Goal: Task Accomplishment & Management: Manage account settings

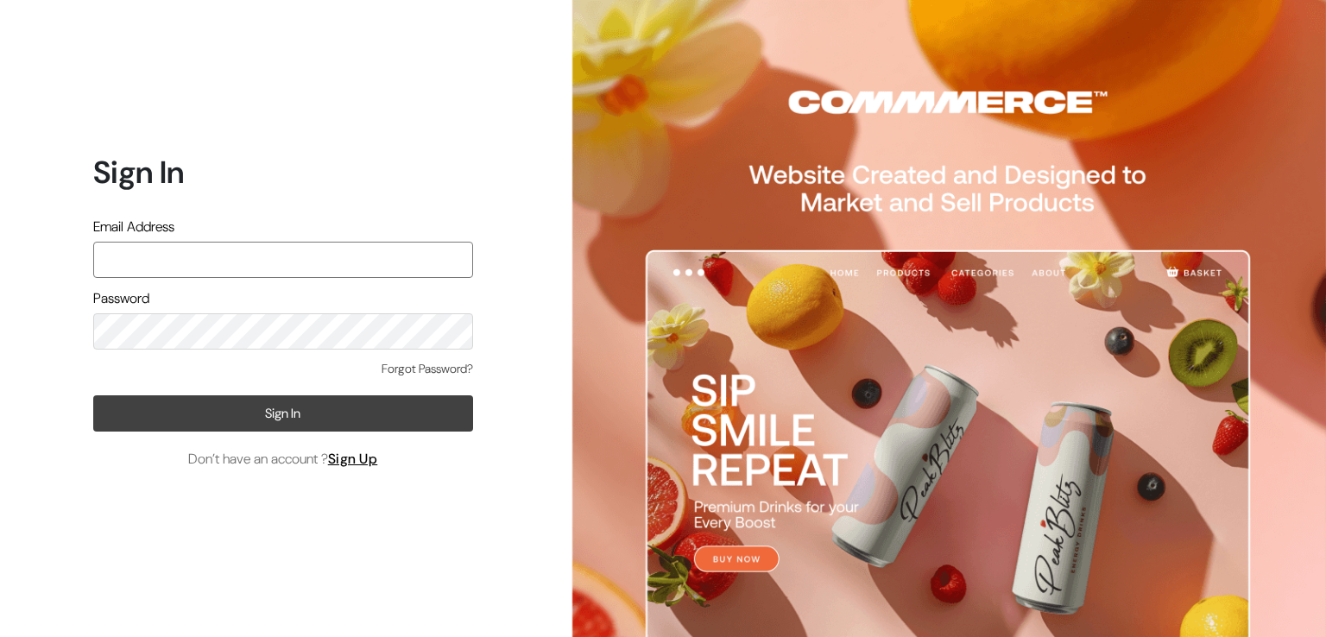
type input "varnambyaadhira@gmail.com"
click at [135, 410] on button "Sign In" at bounding box center [283, 413] width 380 height 36
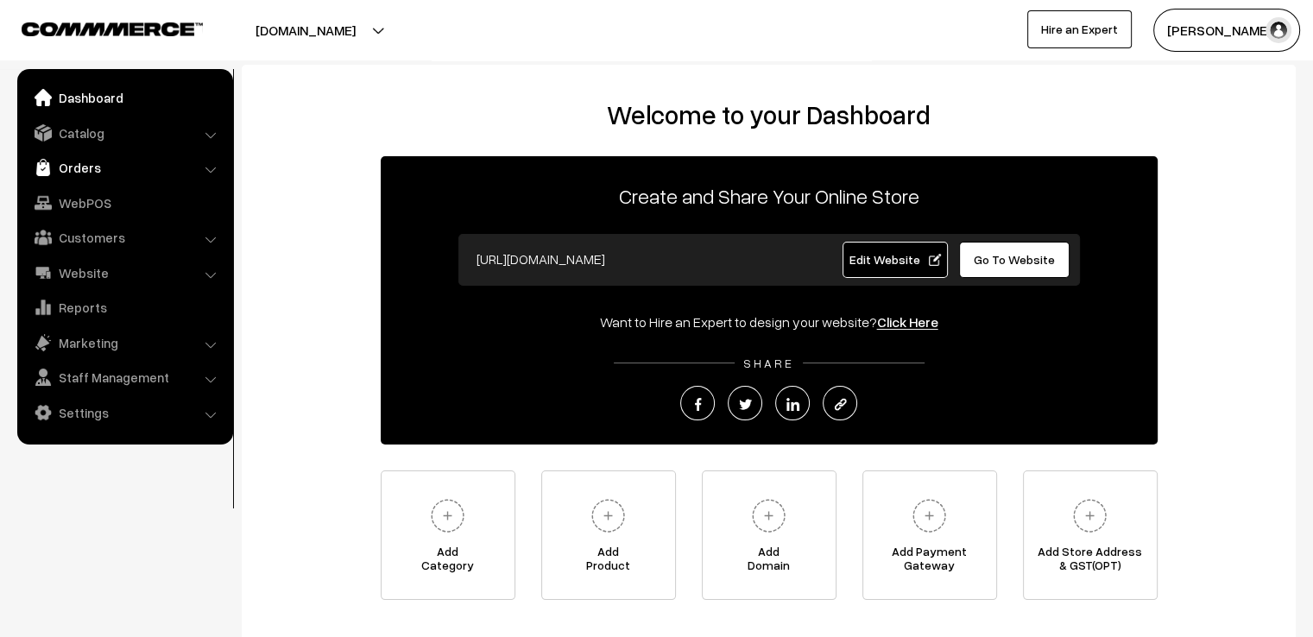
click at [92, 164] on link "Orders" at bounding box center [125, 167] width 206 height 31
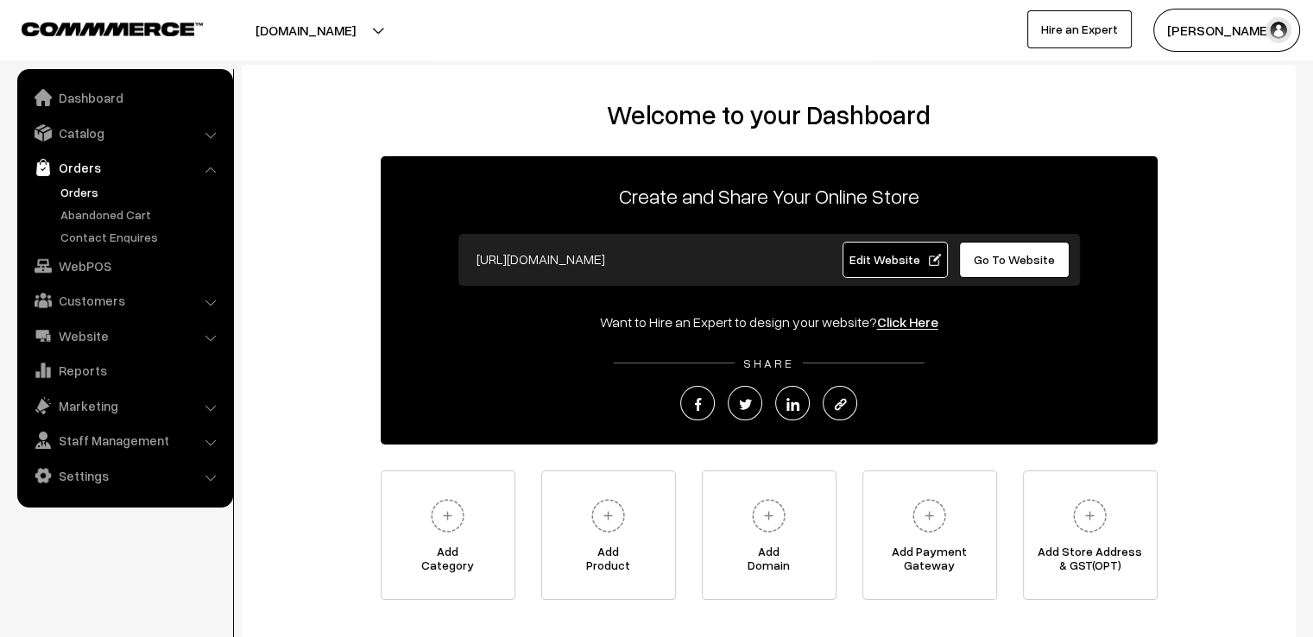
click at [63, 191] on link "Orders" at bounding box center [141, 192] width 171 height 18
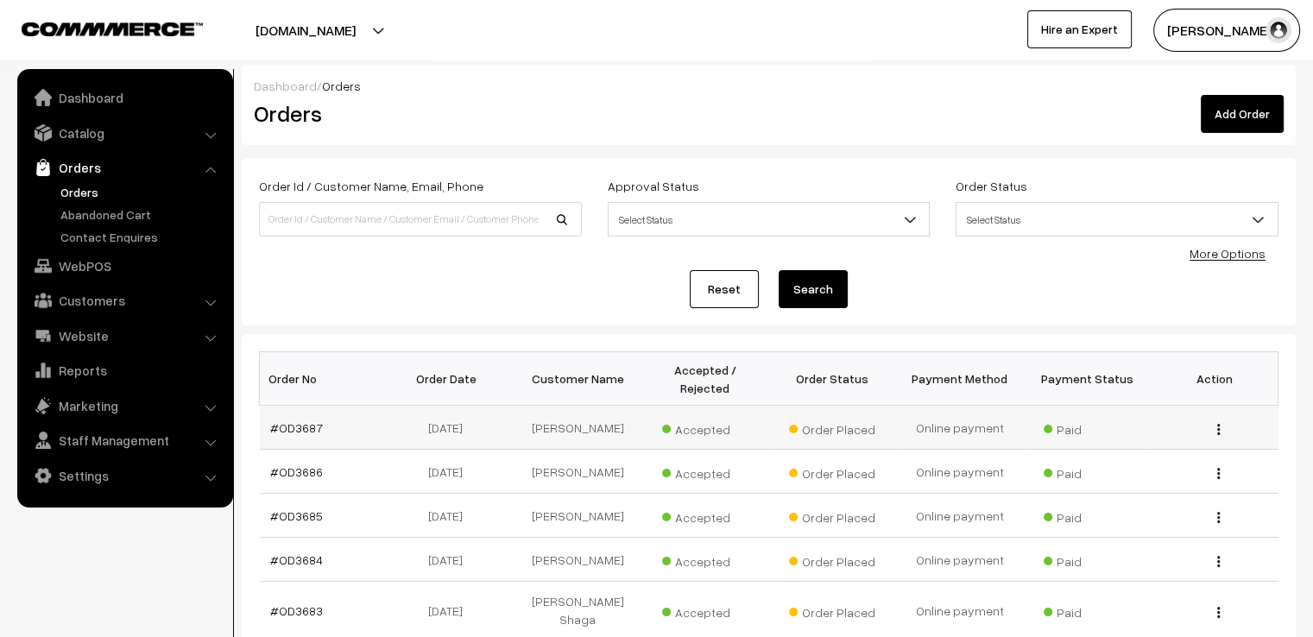
click at [1221, 419] on div "View" at bounding box center [1214, 428] width 107 height 18
click at [1222, 419] on div "View" at bounding box center [1214, 428] width 107 height 18
click at [1219, 424] on img "button" at bounding box center [1219, 429] width 3 height 11
click at [1158, 440] on link "View" at bounding box center [1141, 455] width 147 height 38
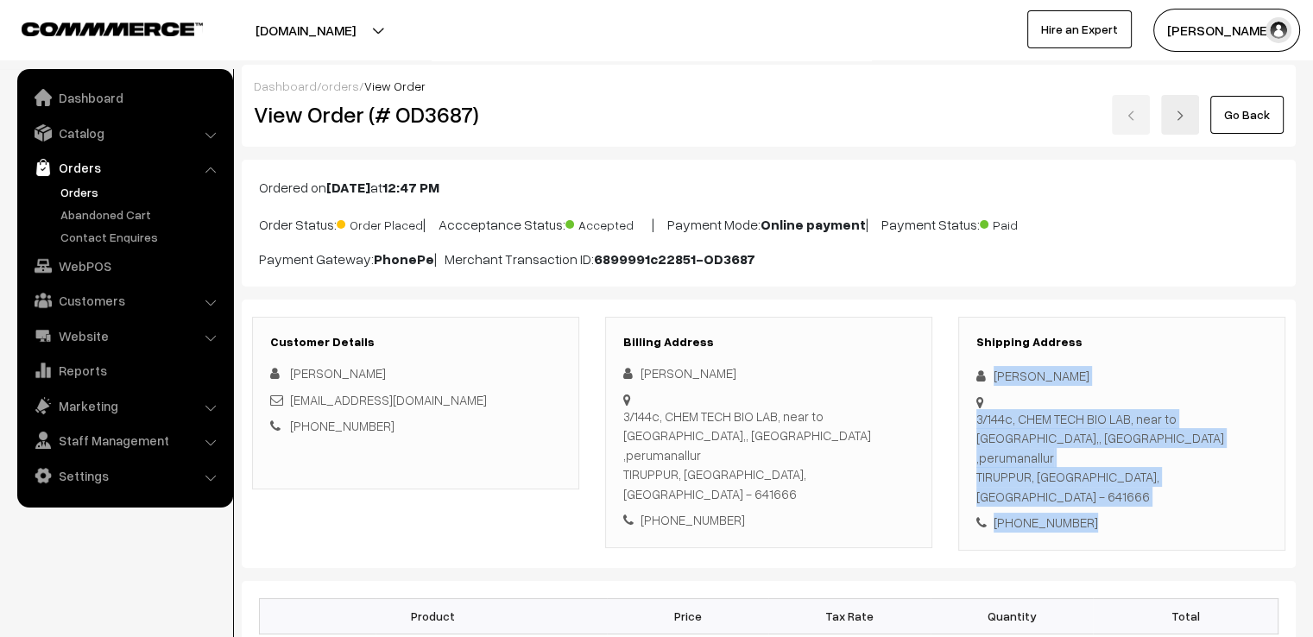
drag, startPoint x: 989, startPoint y: 372, endPoint x: 1095, endPoint y: 516, distance: 178.4
click at [1095, 516] on div "Customer Details Deepika D dhedeepika@gmail.com +91 8760963966 Billing Address …" at bounding box center [769, 434] width 1054 height 269
copy div "Deepika D 3/144c, CHEM TECH BIO LAB, near to axis bank,, Eshwarwn kovil street …"
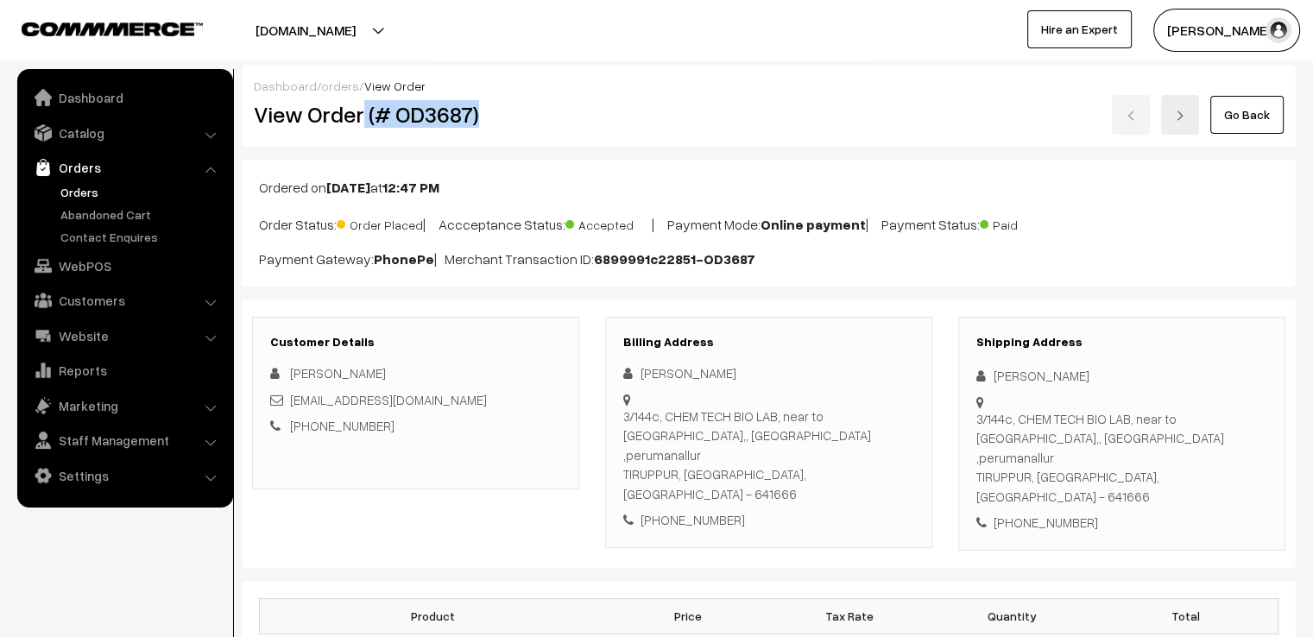
drag, startPoint x: 359, startPoint y: 119, endPoint x: 501, endPoint y: 109, distance: 142.0
click at [501, 109] on h2 "View Order (# OD3687)" at bounding box center [417, 114] width 326 height 27
copy h2 "(# OD3687)"
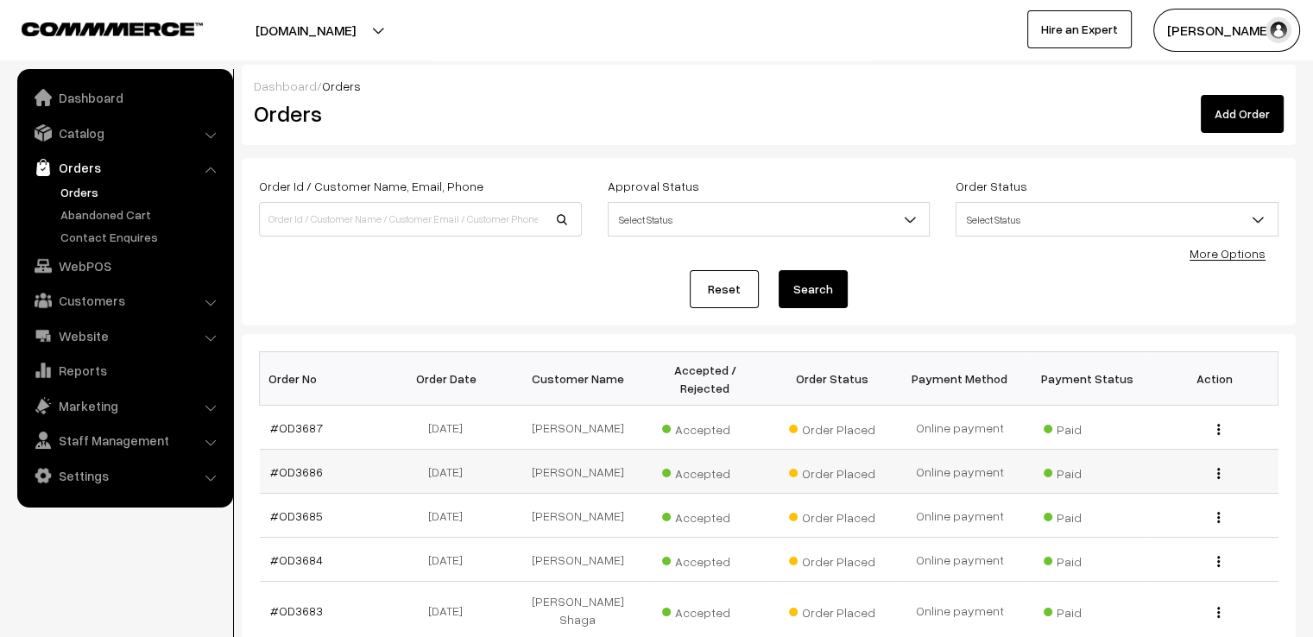
click at [1213, 463] on div "View" at bounding box center [1214, 472] width 107 height 18
click at [1220, 466] on button "button" at bounding box center [1219, 473] width 4 height 14
click at [1199, 480] on link "View" at bounding box center [1141, 499] width 147 height 38
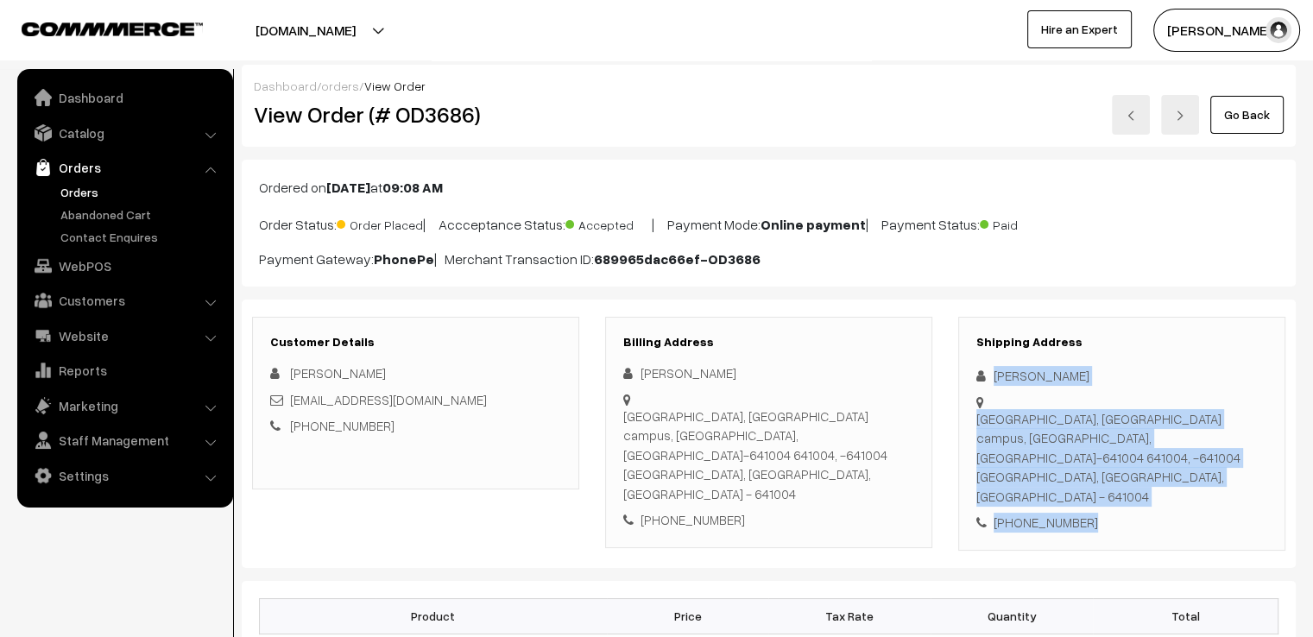
drag, startPoint x: 996, startPoint y: 377, endPoint x: 1196, endPoint y: 502, distance: 235.8
click at [1196, 502] on div "Shipping Address Selvi SivaKumar PSG Polytechnic College, PSG college of techno…" at bounding box center [1121, 434] width 327 height 234
copy div "Selvi SivaKumar PSG Polytechnic College, PSG college of technology campus, Peel…"
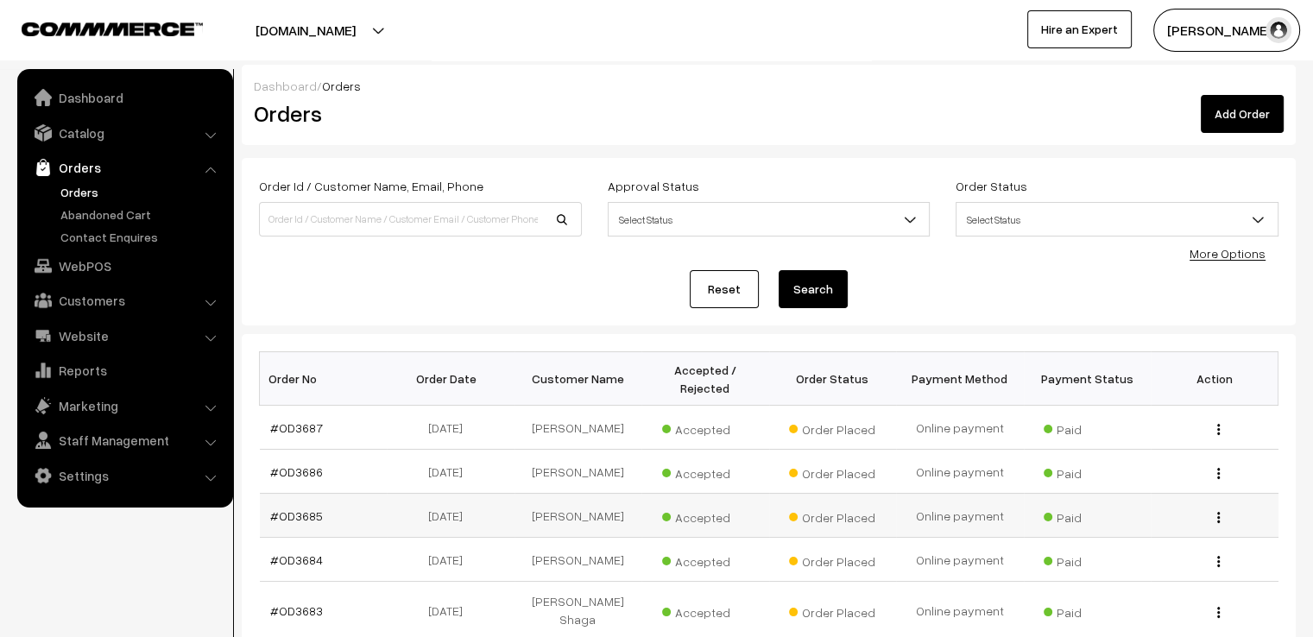
click at [1217, 510] on button "button" at bounding box center [1219, 517] width 4 height 14
click at [1205, 524] on link "View" at bounding box center [1141, 543] width 147 height 38
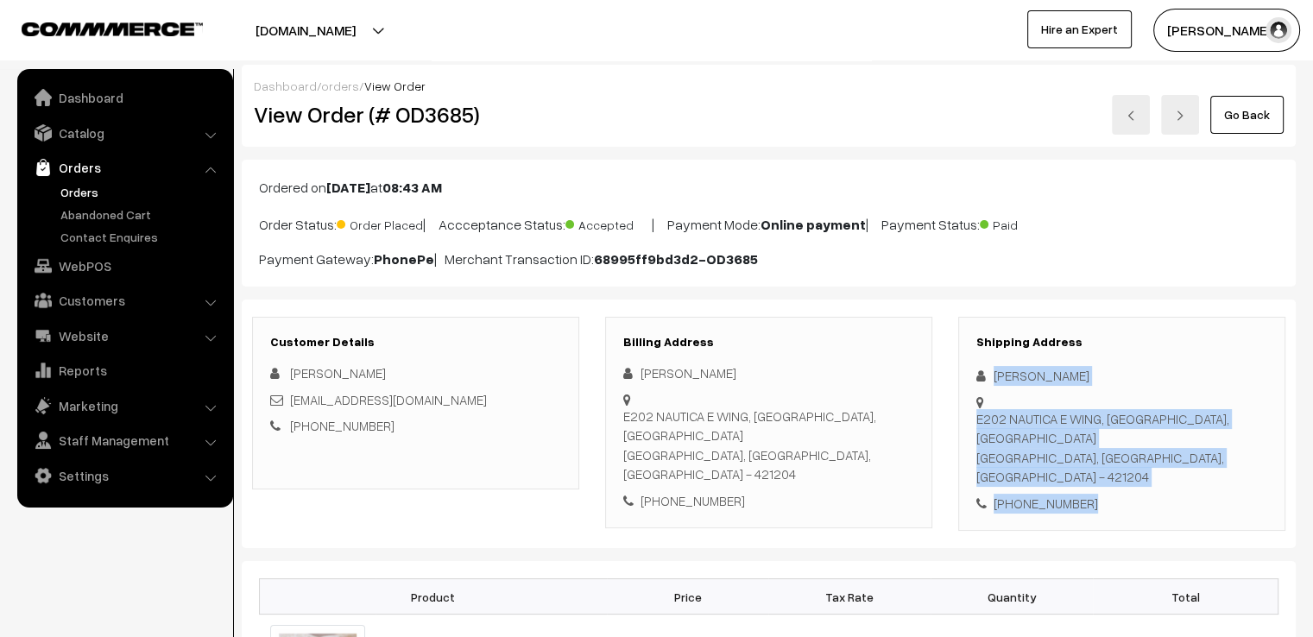
drag, startPoint x: 996, startPoint y: 376, endPoint x: 1165, endPoint y: 502, distance: 209.8
click at [1165, 502] on div "Shipping Address [PERSON_NAME] Agsibagil E202 NAUTICA E WING, [GEOGRAPHIC_DATA]…" at bounding box center [1121, 424] width 327 height 215
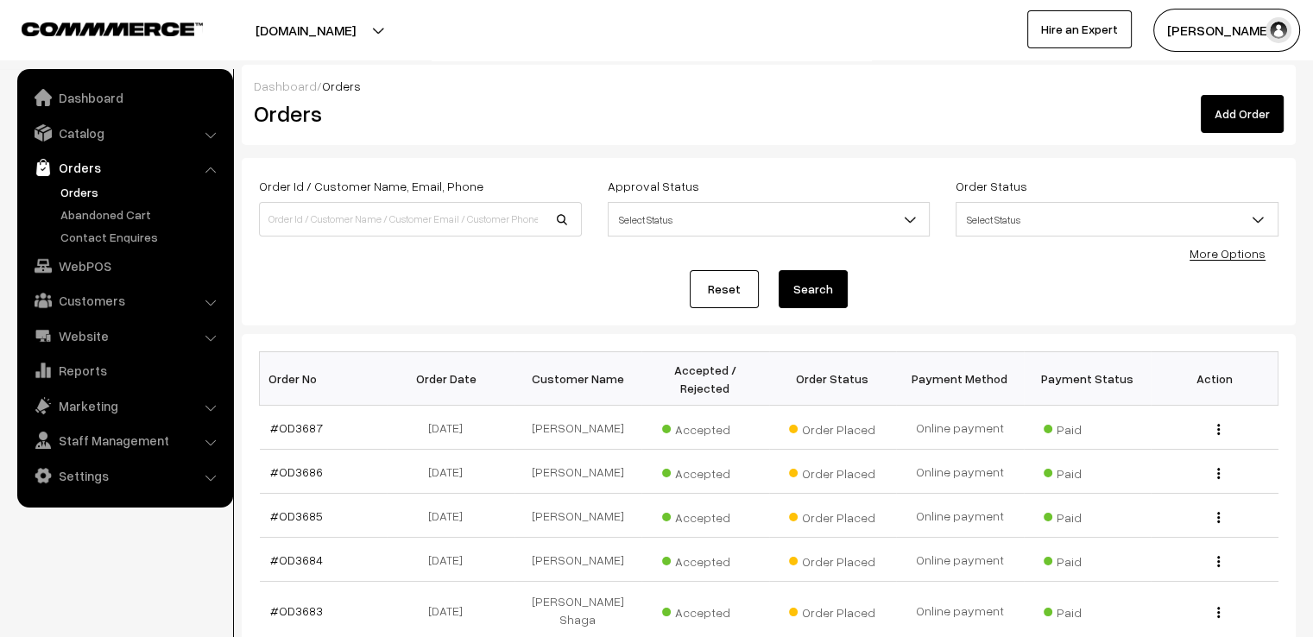
scroll to position [419, 0]
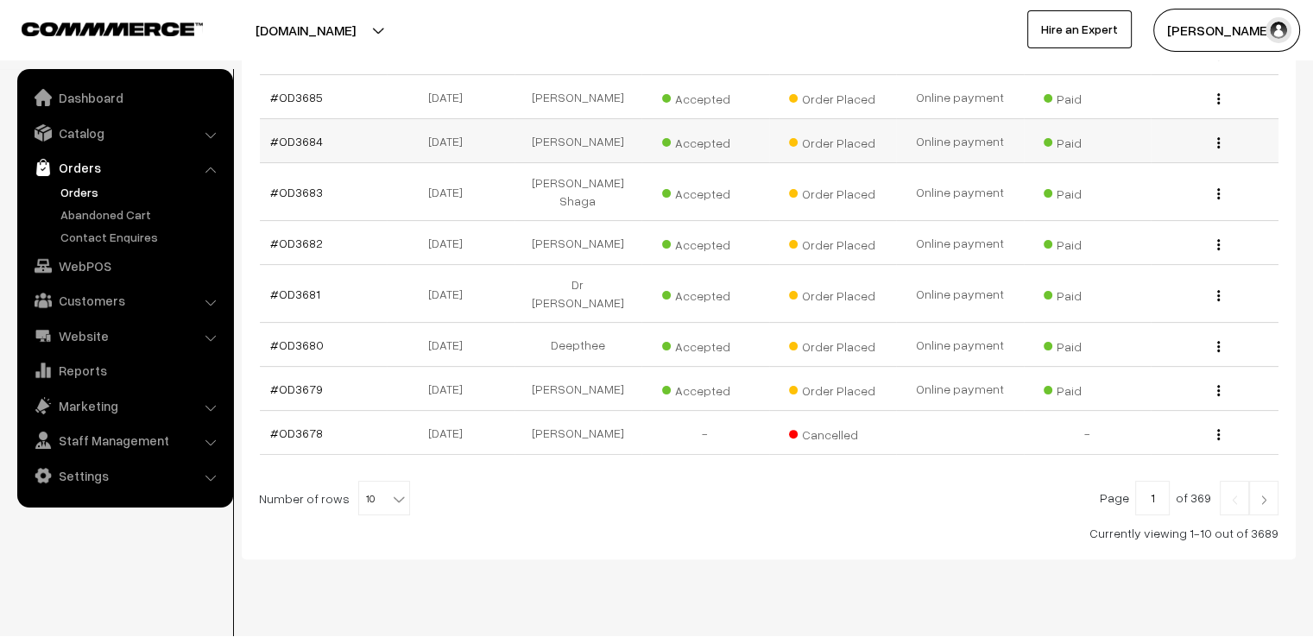
click at [1223, 132] on div "View" at bounding box center [1214, 141] width 107 height 18
click at [1216, 132] on div "View" at bounding box center [1214, 141] width 107 height 18
click at [1220, 136] on button "button" at bounding box center [1219, 143] width 4 height 14
click at [1203, 149] on link "View" at bounding box center [1141, 168] width 147 height 38
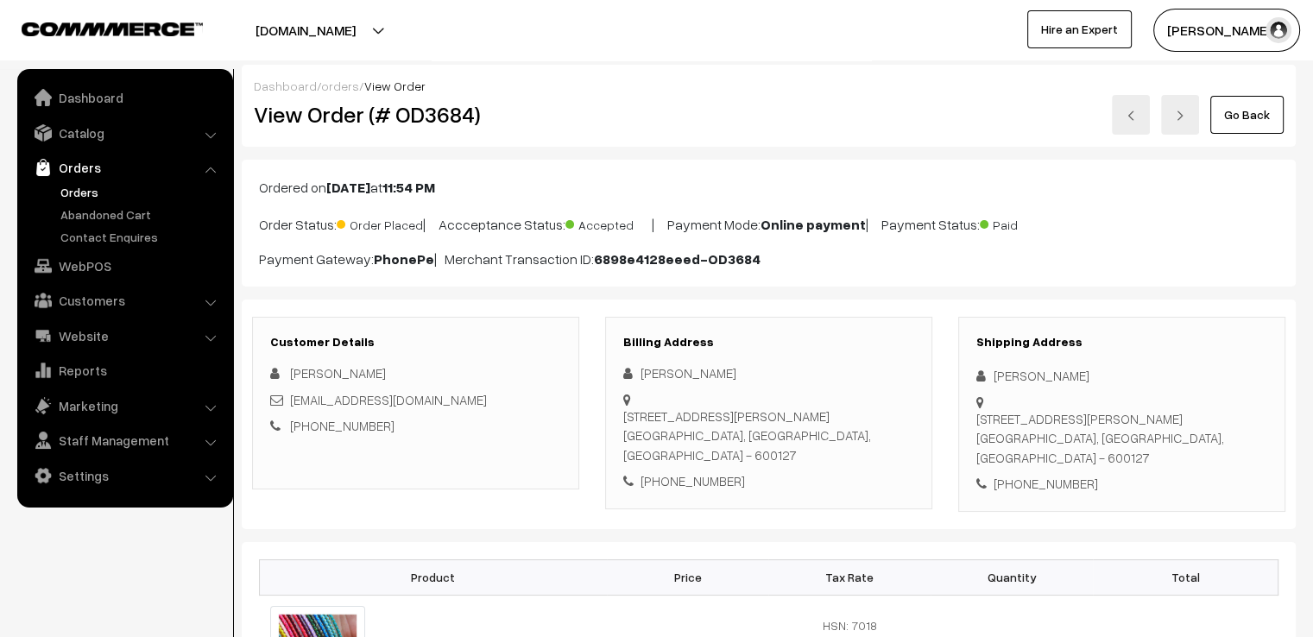
drag, startPoint x: 961, startPoint y: 356, endPoint x: 996, endPoint y: 383, distance: 44.2
click at [996, 383] on div "Shipping Address Aarthika Thota Plot 67, Kavin Nagar, Navalur, Ponmar Chennai, …" at bounding box center [1121, 414] width 327 height 195
click at [1041, 409] on div "Plot 67, Kavin Nagar, Navalur, Ponmar Chennai, Tamil Nadu, India - 600127" at bounding box center [1122, 438] width 291 height 59
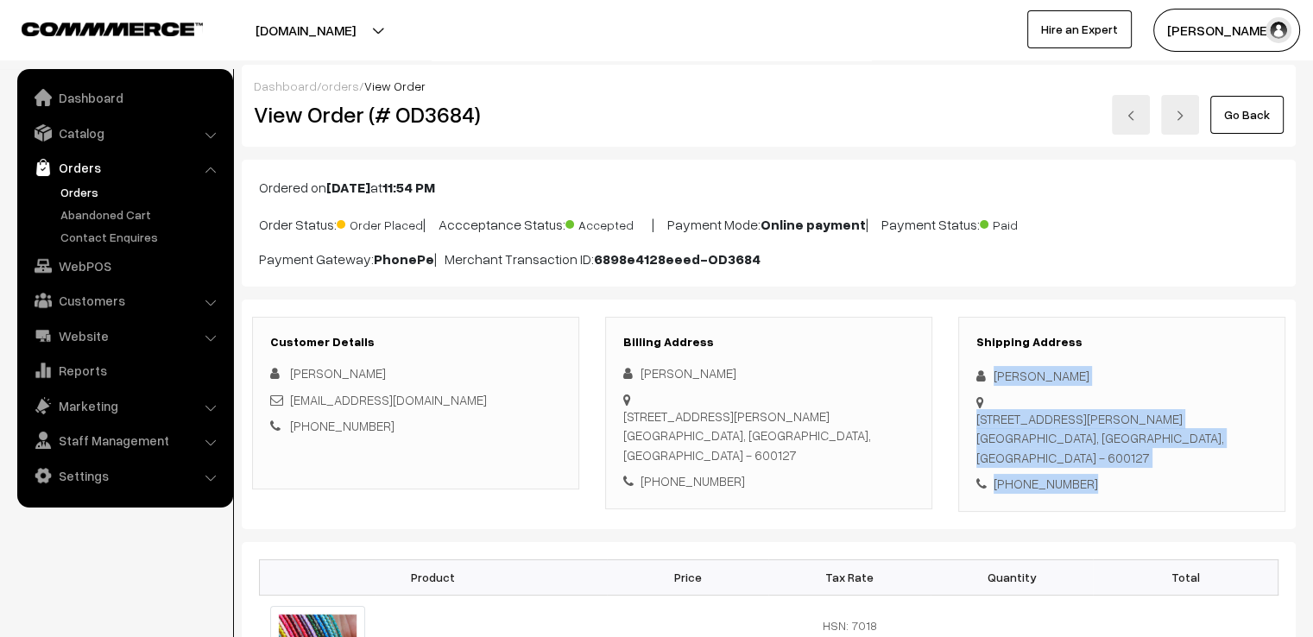
drag, startPoint x: 991, startPoint y: 370, endPoint x: 1081, endPoint y: 476, distance: 138.4
click at [1081, 476] on div "Shipping Address Aarthika Thota Plot 67, Kavin Nagar, Navalur, Ponmar Chennai, …" at bounding box center [1121, 414] width 327 height 195
copy div "Aarthika Thota Plot 67, Kavin Nagar, Navalur, Ponmar Chennai, Tamil Nadu, India…"
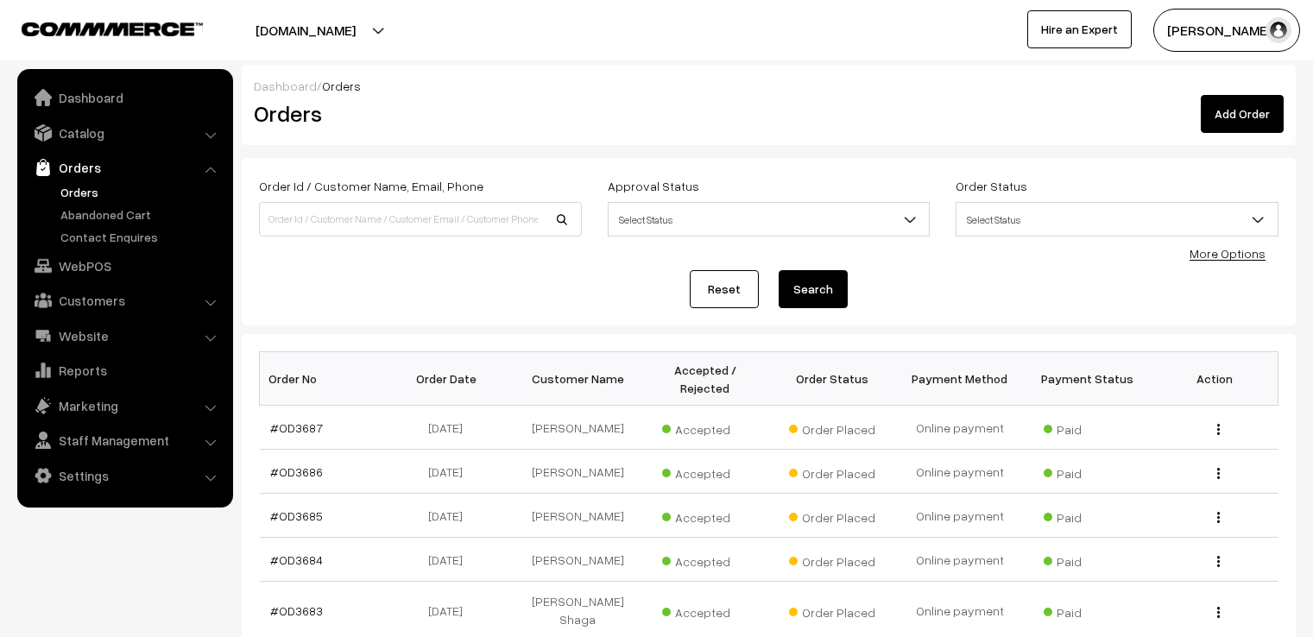
scroll to position [419, 0]
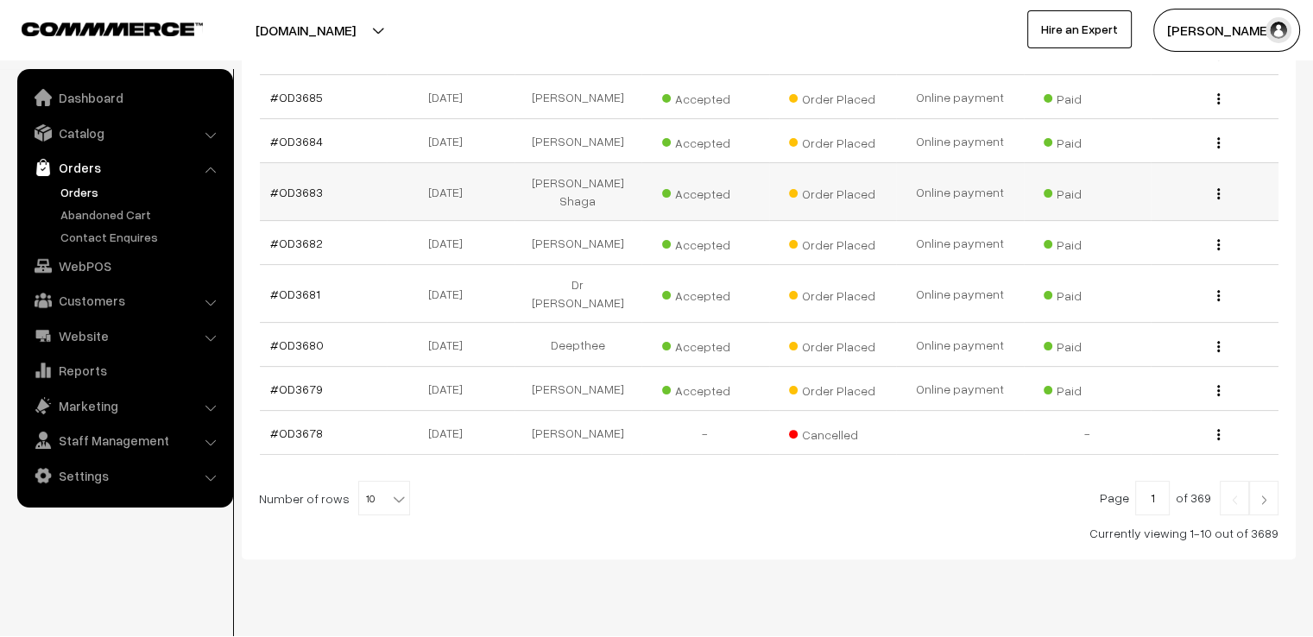
click at [1219, 187] on button "button" at bounding box center [1219, 194] width 4 height 14
click at [1194, 200] on link "View" at bounding box center [1141, 219] width 147 height 38
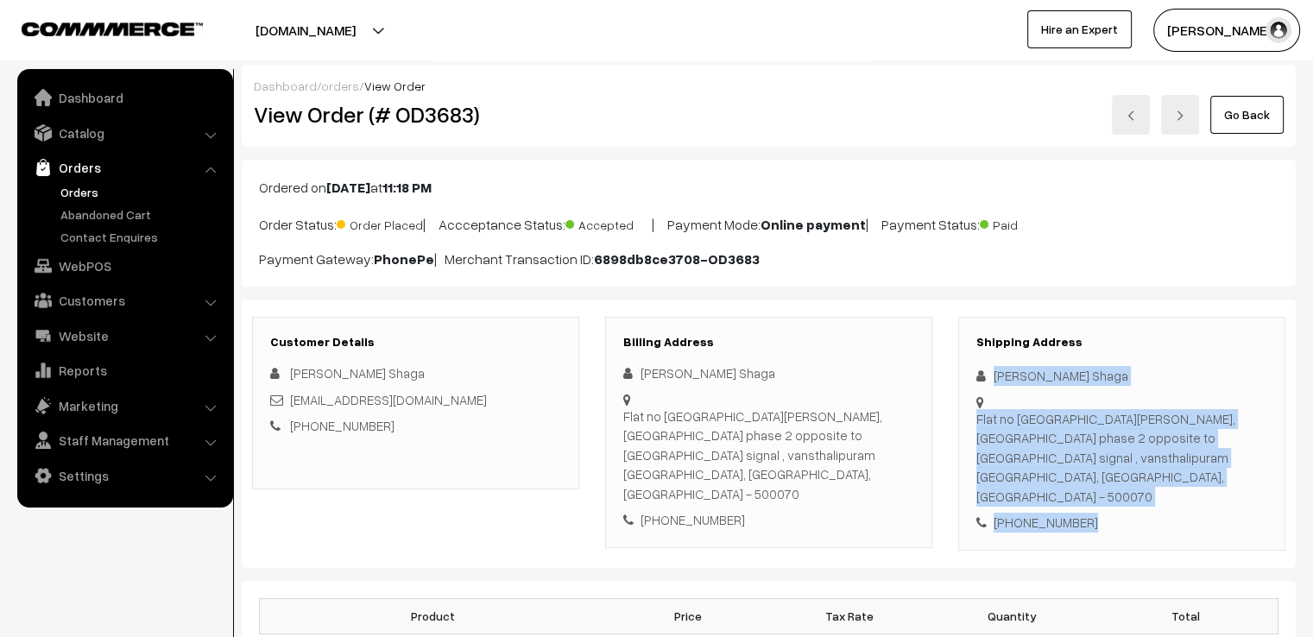
drag, startPoint x: 991, startPoint y: 370, endPoint x: 1157, endPoint y: 516, distance: 220.3
click at [1157, 516] on div "Customer Details [PERSON_NAME] Shaga [EMAIL_ADDRESS][DOMAIN_NAME] [PHONE_NUMBER…" at bounding box center [769, 434] width 1054 height 269
copy div "Shravani [STREET_ADDRESS][PERSON_NAME] phase 2 opposite to [GEOGRAPHIC_DATA] si…"
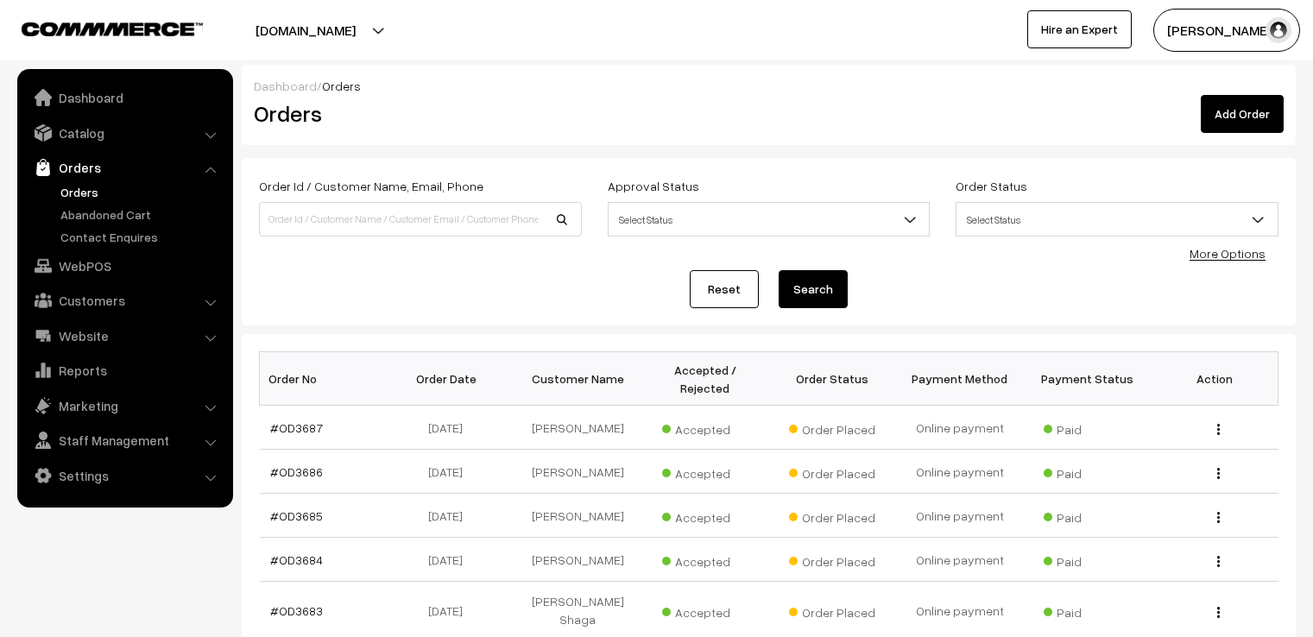
scroll to position [419, 0]
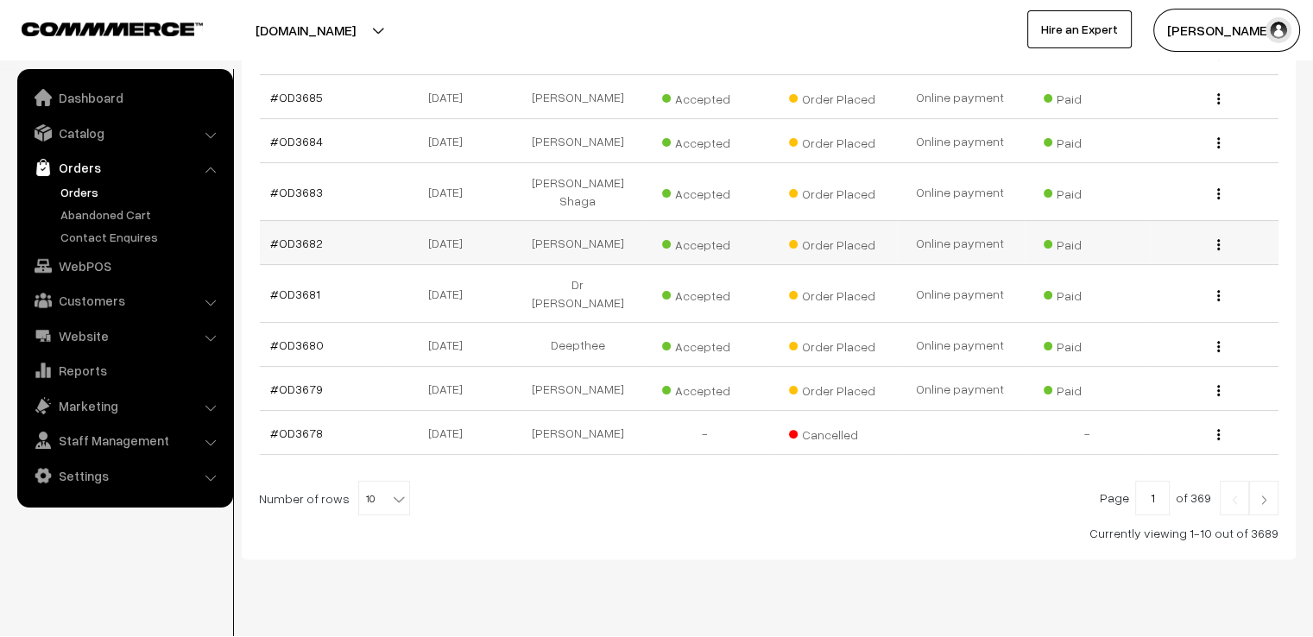
click at [1218, 239] on img "button" at bounding box center [1219, 244] width 3 height 11
click at [1205, 251] on link "View" at bounding box center [1141, 270] width 147 height 38
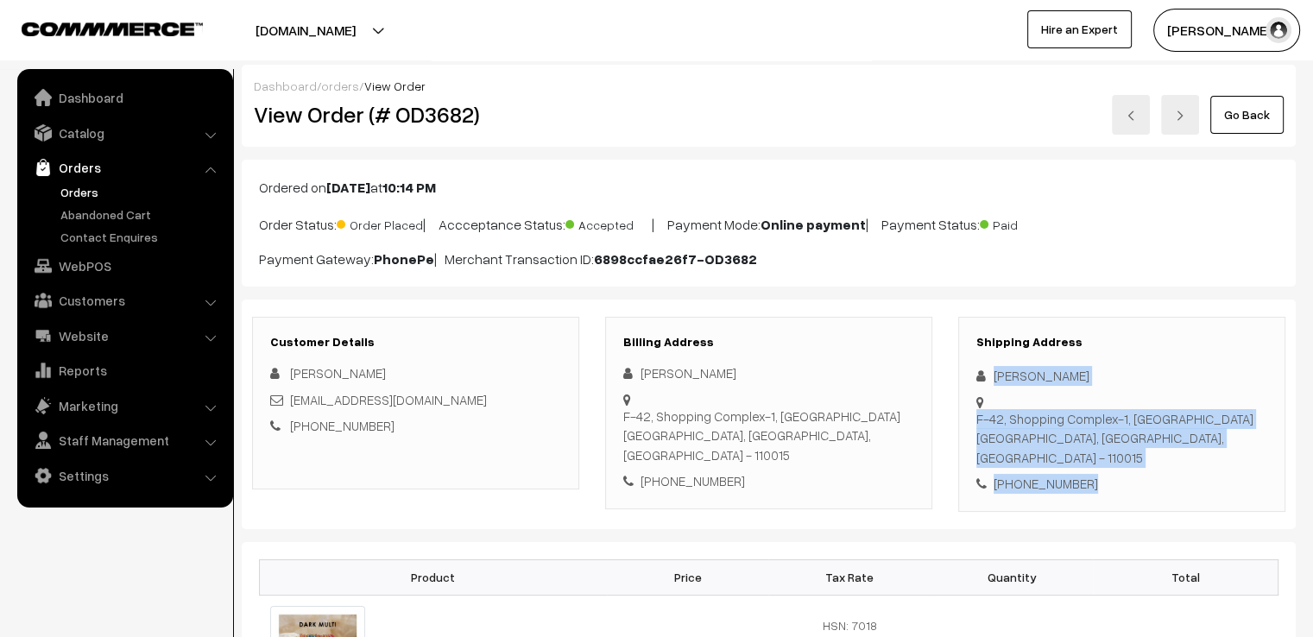
drag, startPoint x: 997, startPoint y: 360, endPoint x: 1122, endPoint y: 464, distance: 161.9
click at [1122, 464] on div "Shipping Address [PERSON_NAME] [STREET_ADDRESS] [PHONE_NUMBER]" at bounding box center [1121, 414] width 327 height 195
copy div "[PERSON_NAME][STREET_ADDRESS] [PHONE_NUMBER]"
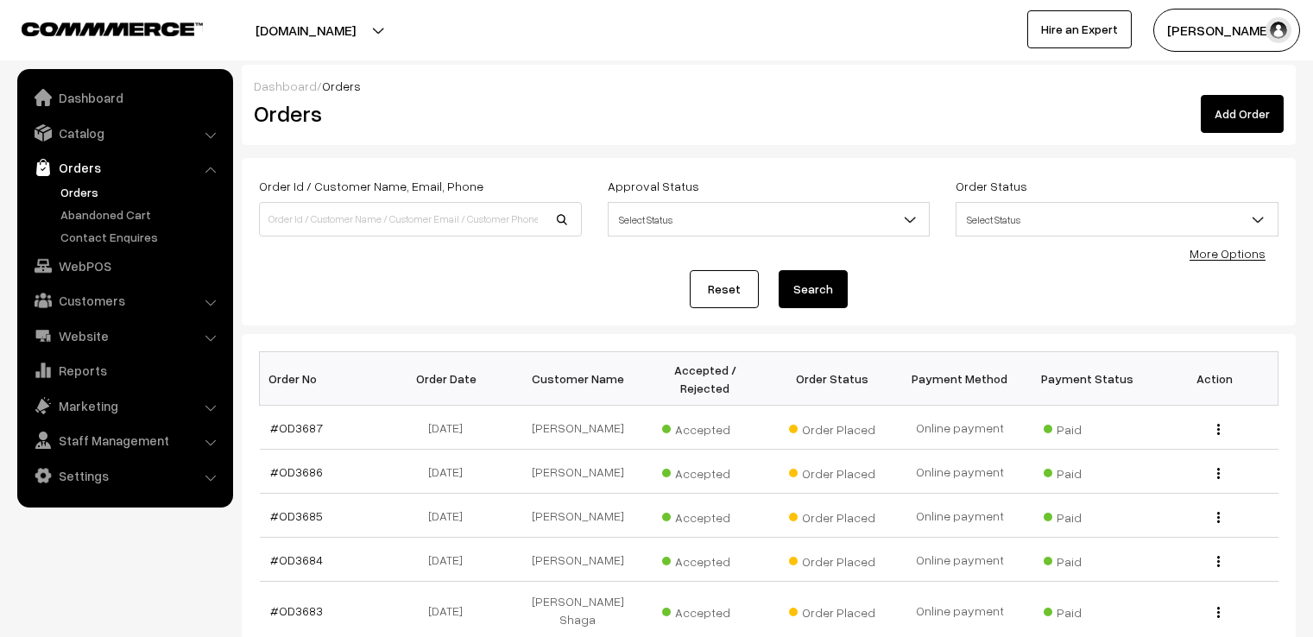
scroll to position [419, 0]
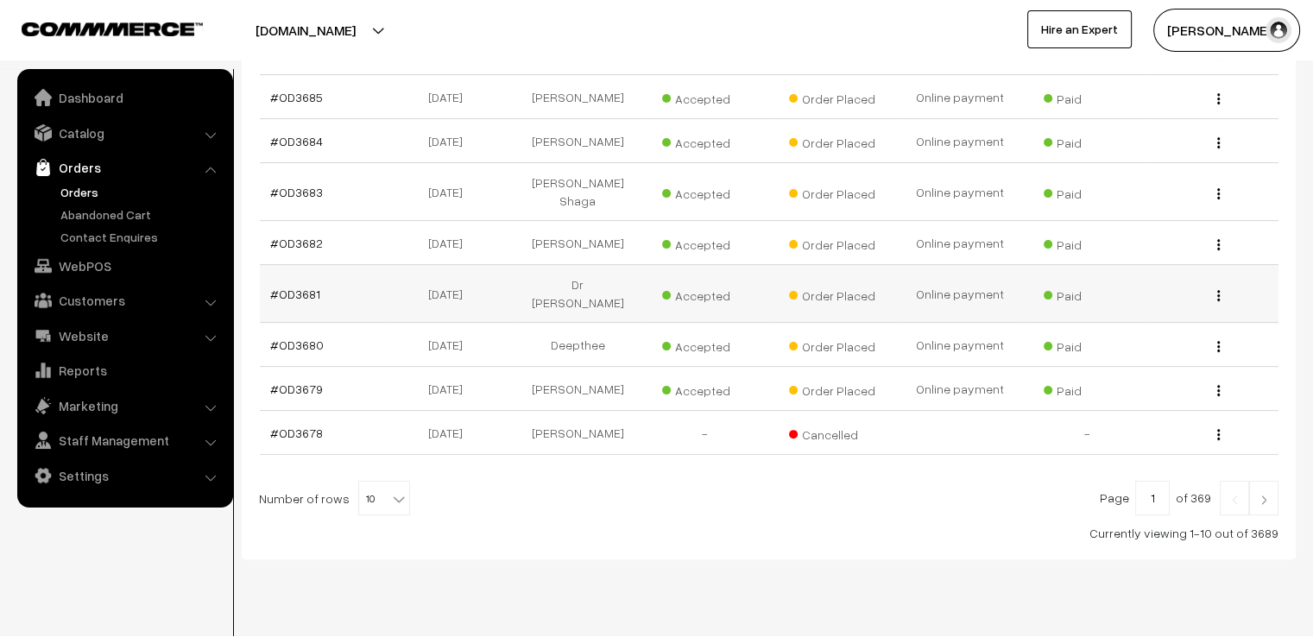
click at [1217, 288] on button "button" at bounding box center [1219, 295] width 4 height 14
click at [1187, 285] on div "View" at bounding box center [1214, 294] width 107 height 18
click at [1212, 285] on div "View" at bounding box center [1214, 294] width 107 height 18
click at [1223, 285] on div "View" at bounding box center [1214, 294] width 107 height 18
click at [1219, 290] on img "button" at bounding box center [1219, 295] width 3 height 11
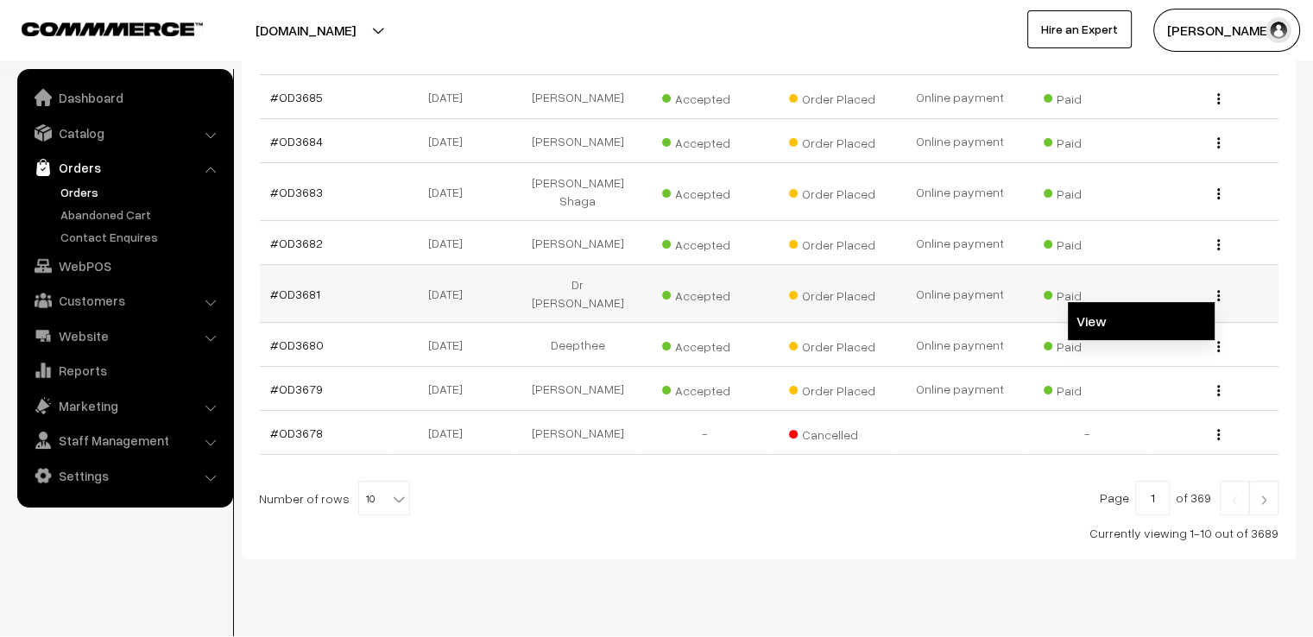
click at [1195, 302] on link "View" at bounding box center [1141, 321] width 147 height 38
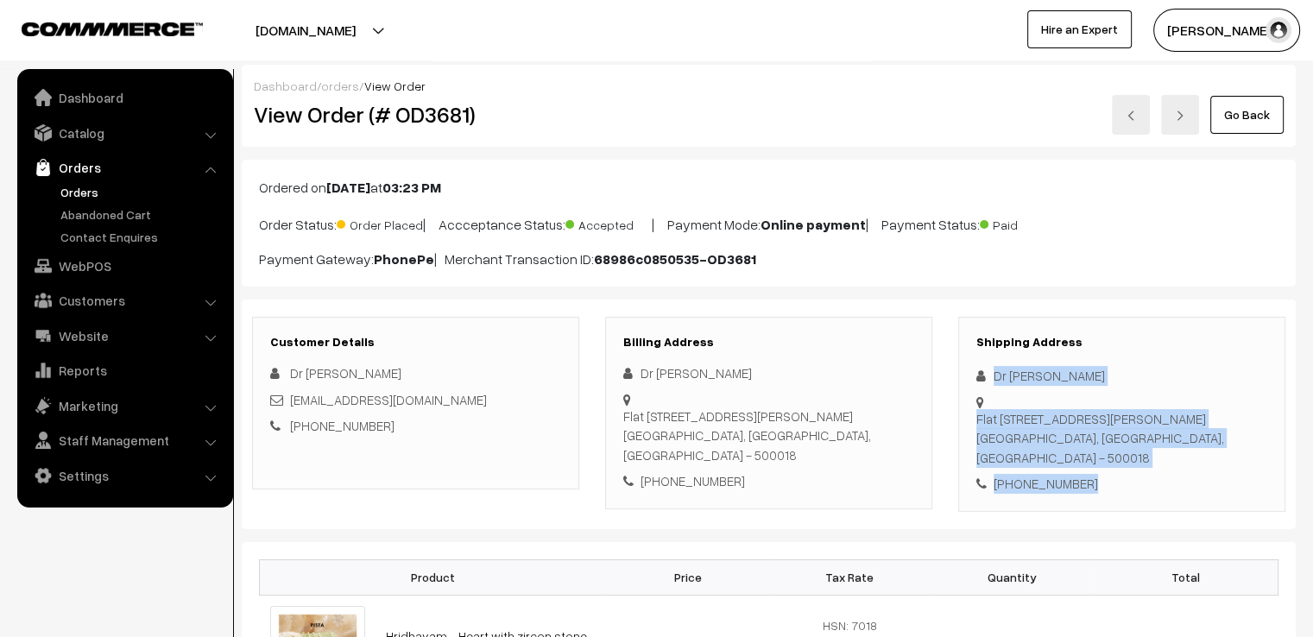
drag, startPoint x: 1009, startPoint y: 373, endPoint x: 1086, endPoint y: 502, distance: 149.9
click at [1086, 502] on div "Shipping Address Dr NIHARIKA M Flat 1411, Desmond block, Brigade Citadel, Ashok…" at bounding box center [1121, 414] width 327 height 195
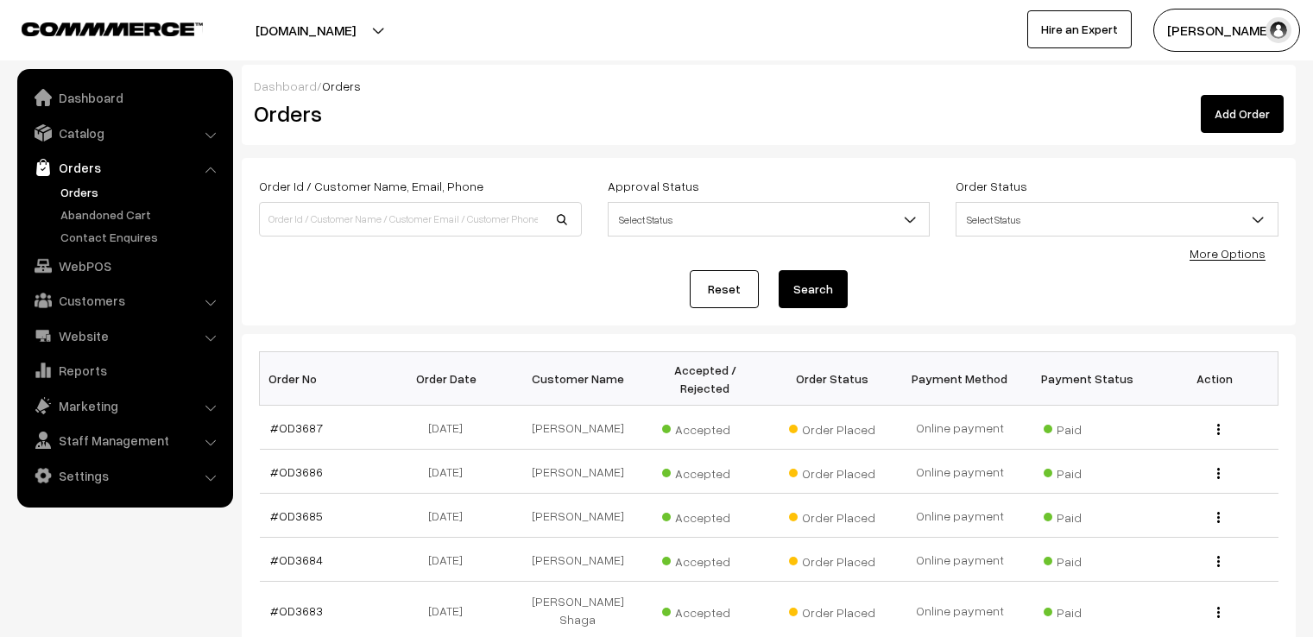
scroll to position [419, 0]
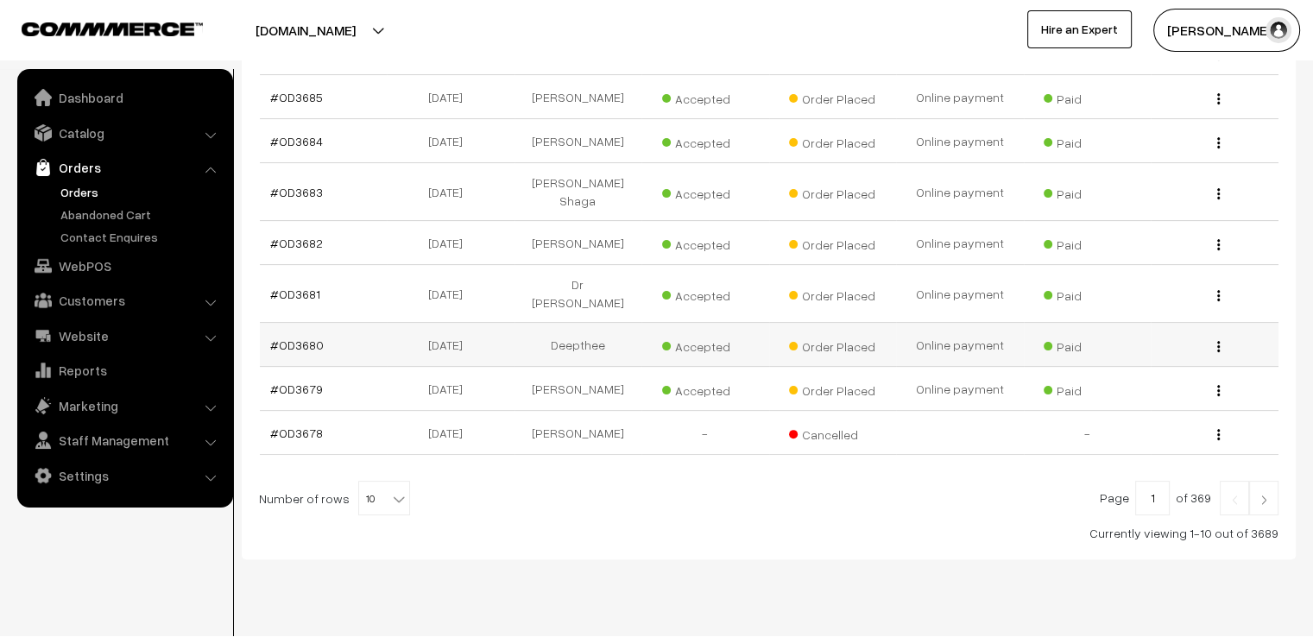
click at [1214, 336] on div "View" at bounding box center [1214, 345] width 107 height 18
click at [1219, 341] on img "button" at bounding box center [1219, 346] width 3 height 11
click at [1205, 353] on link "View" at bounding box center [1141, 372] width 147 height 38
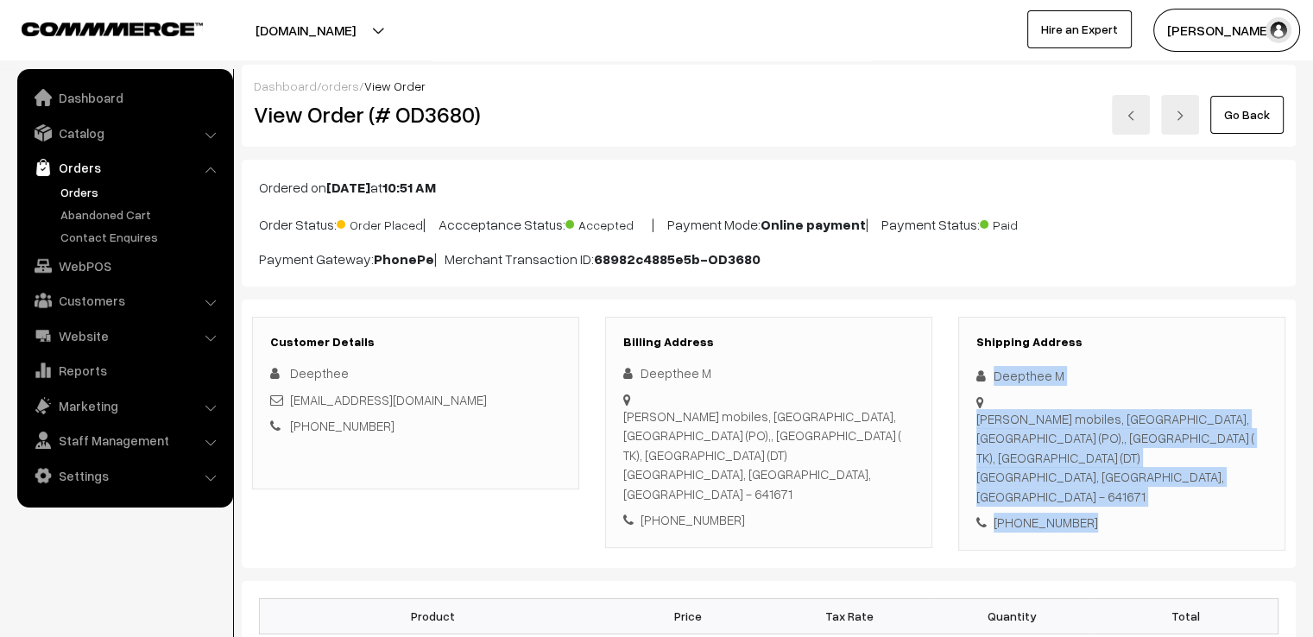
drag, startPoint x: 994, startPoint y: 370, endPoint x: 1147, endPoint y: 460, distance: 177.7
click at [1174, 484] on div "Shipping Address Deepthee M Vinayaga mobiles, Perumal Kovil Street, Senjeriputh…" at bounding box center [1121, 434] width 327 height 234
copy div "Deepthee M Vinayaga mobiles, Perumal Kovil Street, Senjeriputhur (PO),, Sulur (…"
click at [1122, 440] on div "Vinayaga mobiles, Perumal Kovil Street, Senjeriputhur (PO),, Sulur ( TK), Coimb…" at bounding box center [1122, 458] width 291 height 98
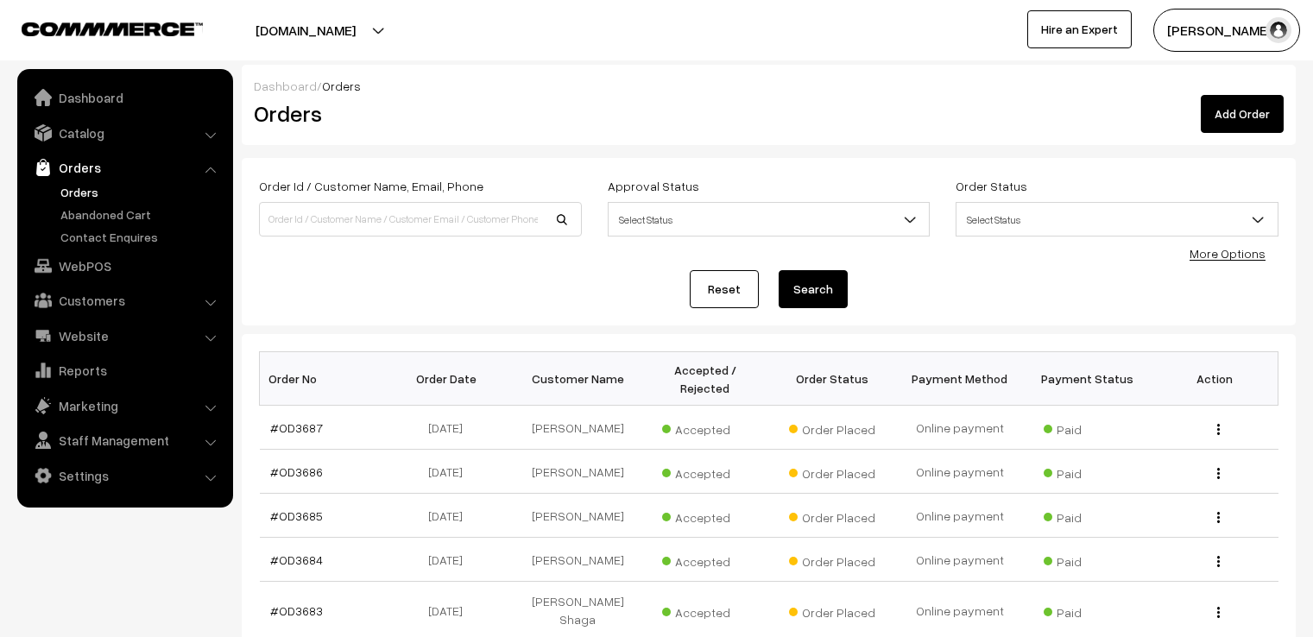
scroll to position [419, 0]
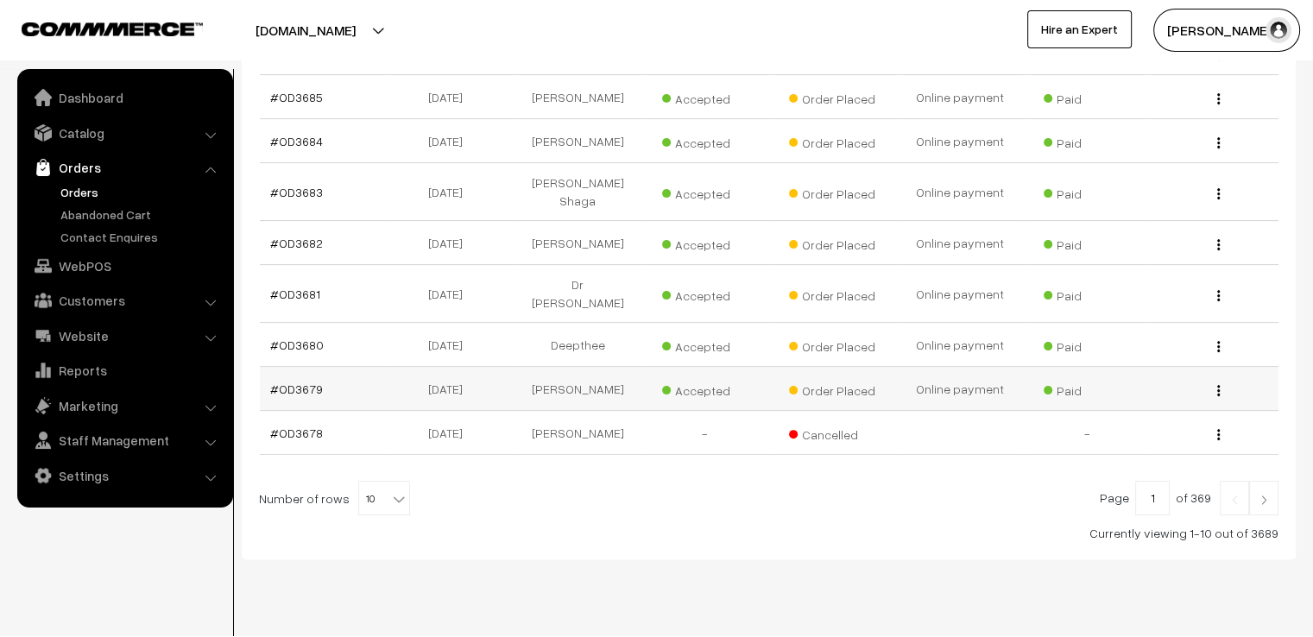
click at [1218, 385] on img "button" at bounding box center [1219, 390] width 3 height 11
click at [1193, 397] on link "View" at bounding box center [1141, 416] width 147 height 38
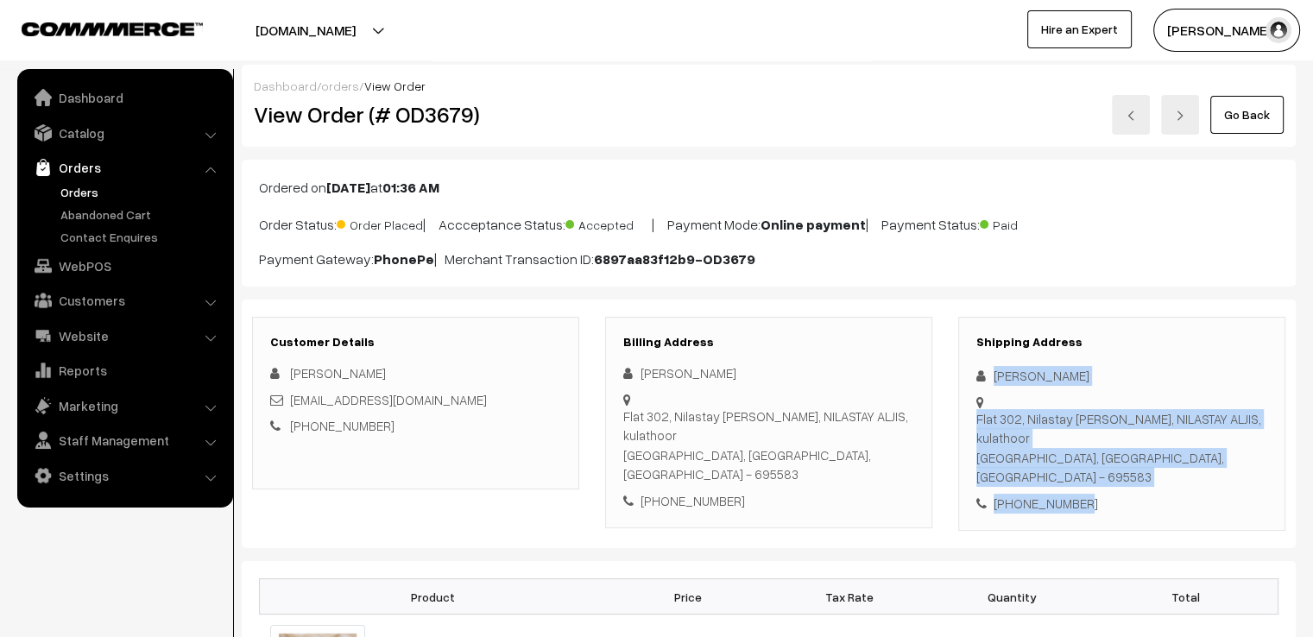
drag, startPoint x: 995, startPoint y: 370, endPoint x: 1078, endPoint y: 490, distance: 145.9
click at [1078, 490] on div "Customer Details [PERSON_NAME] [EMAIL_ADDRESS][DOMAIN_NAME] [PHONE_NUMBER] Bill…" at bounding box center [769, 425] width 1054 height 250
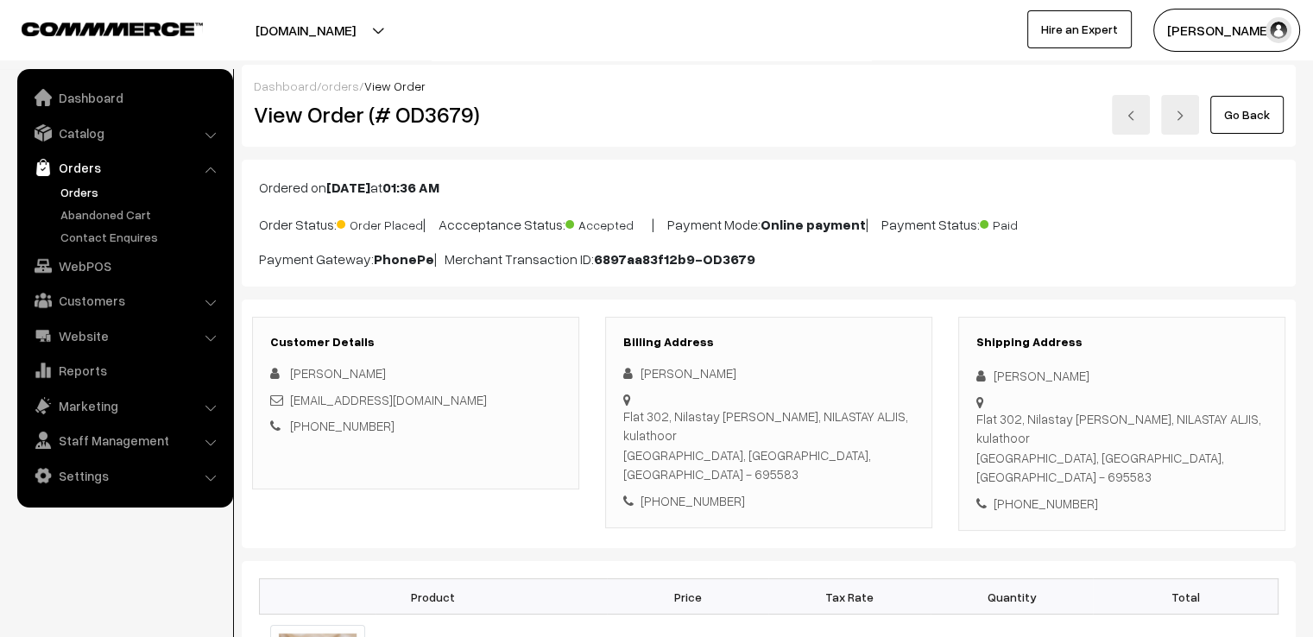
click at [1228, 201] on div "Ordered on [DATE] 01:36 AM Order Status: Order Placed | Accceptance Status: Acc…" at bounding box center [769, 223] width 1054 height 127
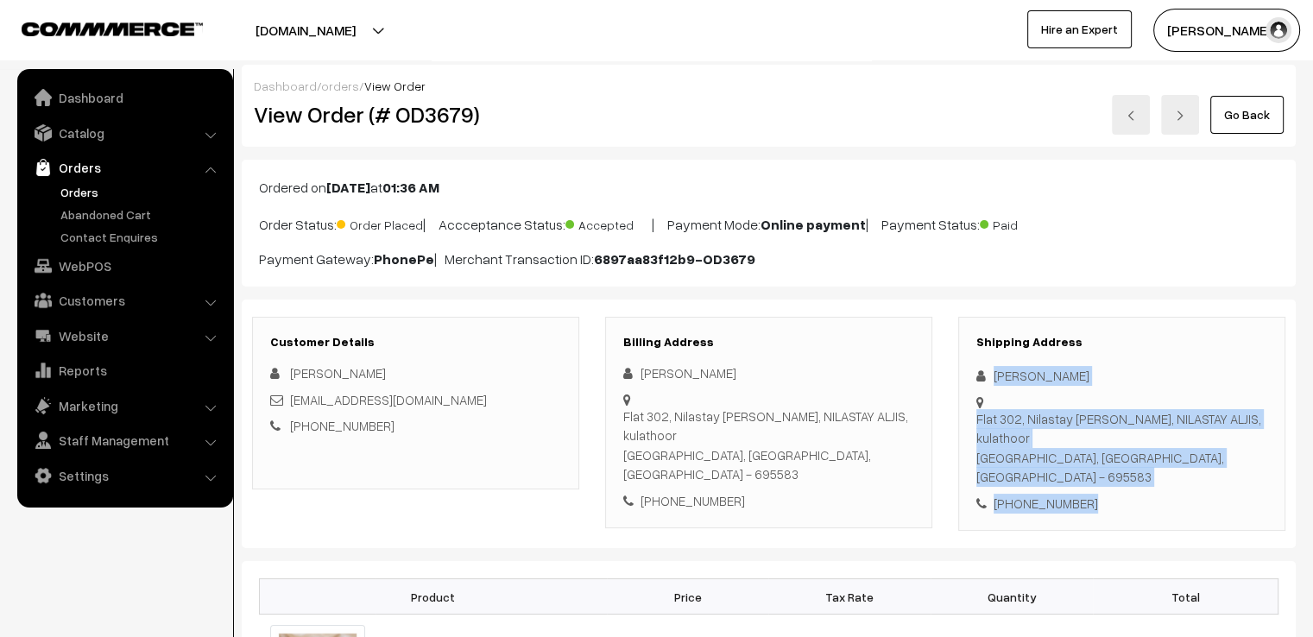
drag, startPoint x: 988, startPoint y: 364, endPoint x: 1123, endPoint y: 519, distance: 205.7
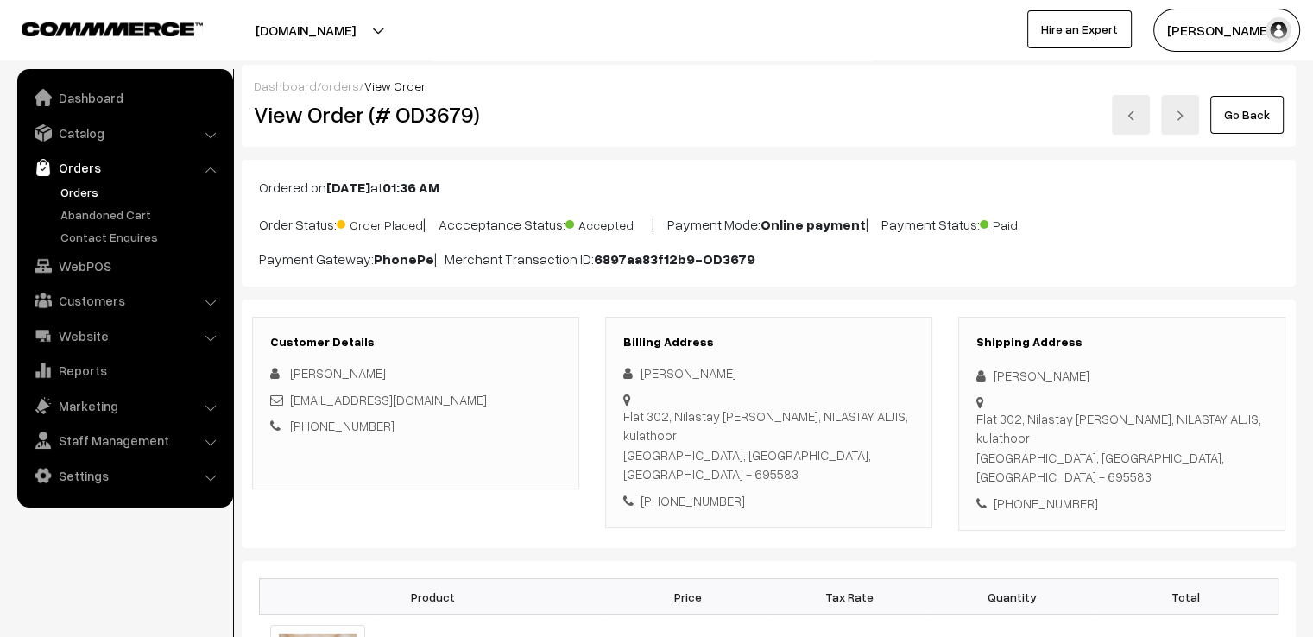
click at [1230, 242] on div "Ordered on Aug 10, 2025 at 01:36 AM Order Status: Order Placed | Accceptance St…" at bounding box center [769, 223] width 1054 height 127
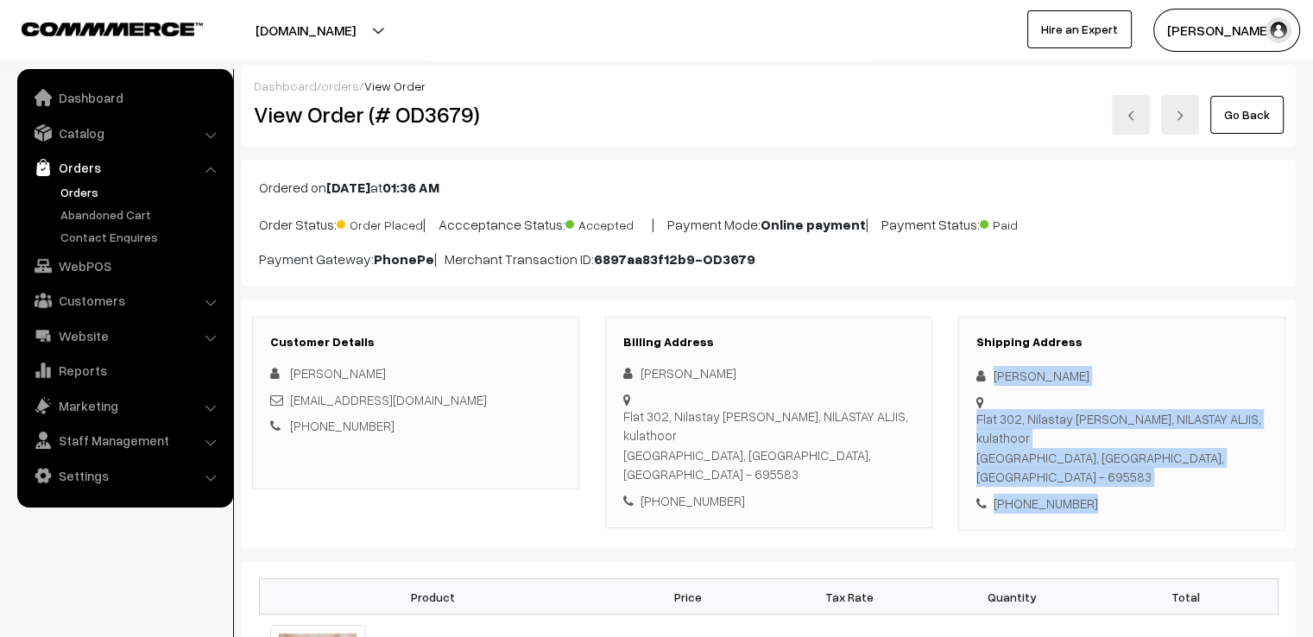
drag, startPoint x: 994, startPoint y: 367, endPoint x: 1149, endPoint y: 472, distance: 187.8
click at [1149, 472] on div "Shipping Address Treesa Sam Flat 302, Nilastay Aljis, NILASTAY ALJIS, kulathoor…" at bounding box center [1121, 424] width 327 height 215
copy div "Treesa Sam Flat 302, Nilastay Aljis, NILASTAY ALJIS, kulathoor Trivandrum, Kera…"
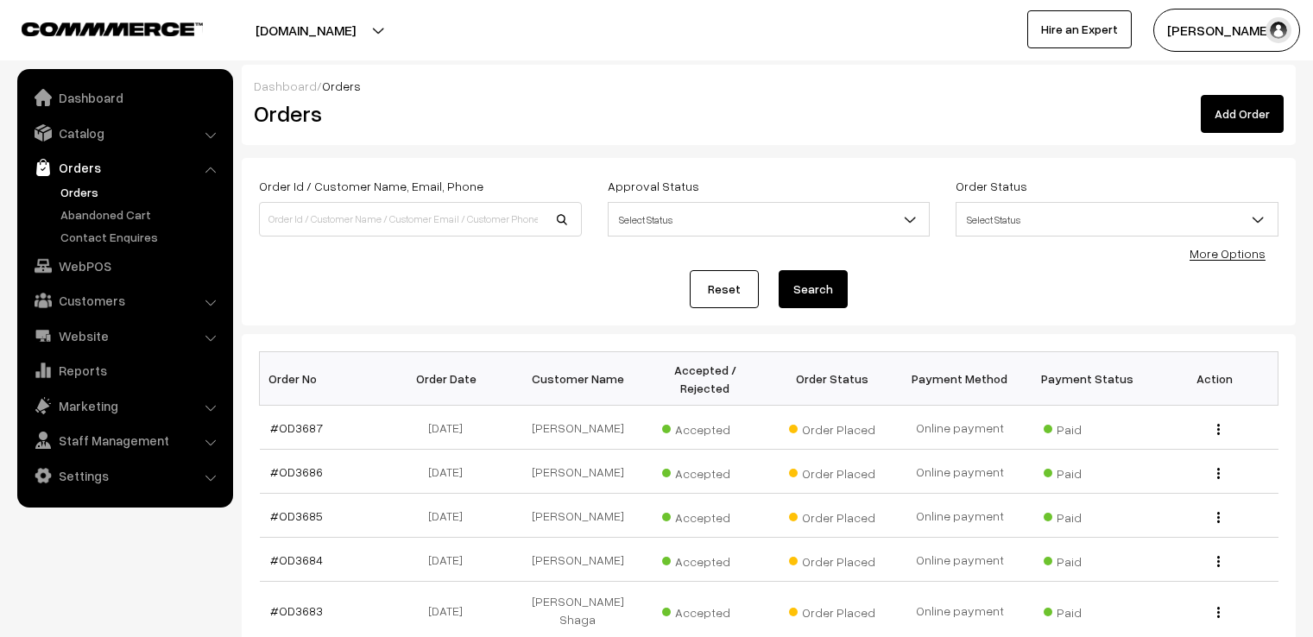
scroll to position [419, 0]
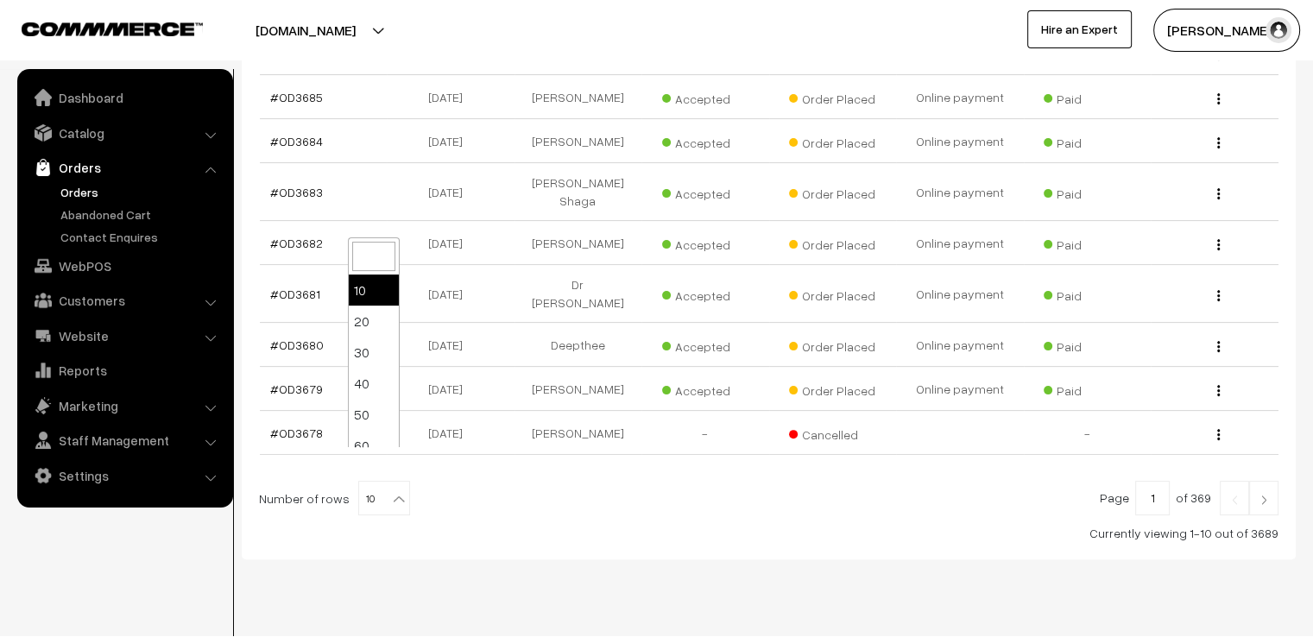
click at [390, 490] on b at bounding box center [398, 498] width 17 height 17
click at [1269, 495] on img at bounding box center [1264, 500] width 16 height 10
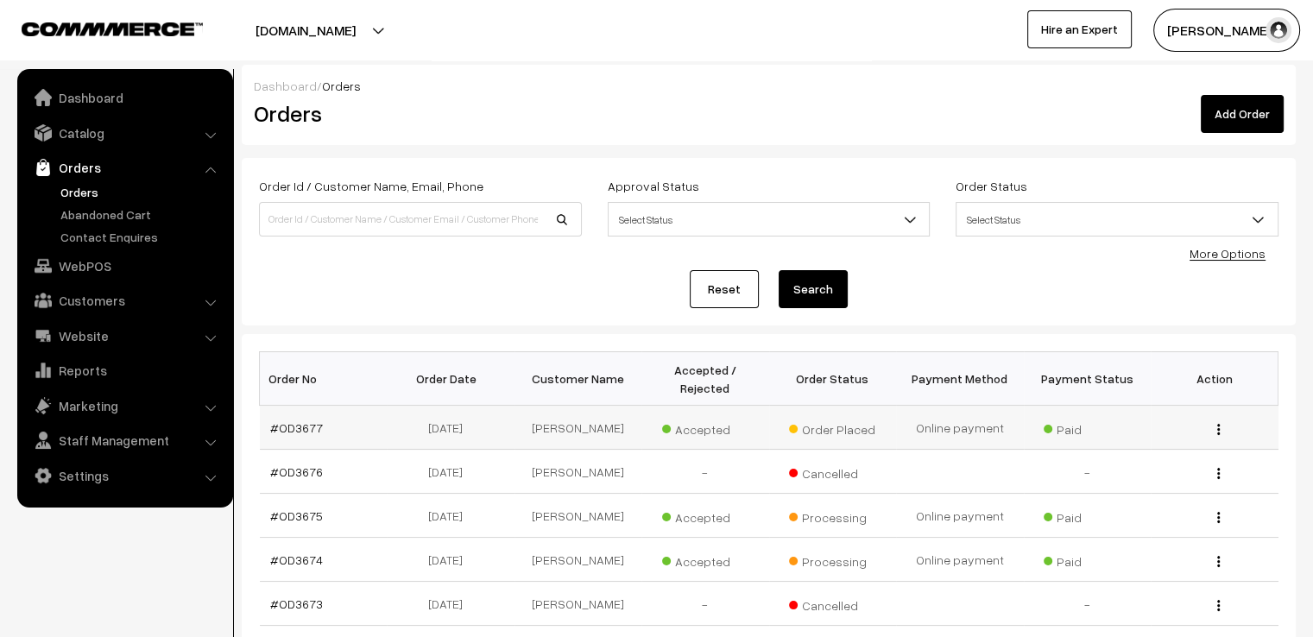
click at [1219, 424] on img "button" at bounding box center [1219, 429] width 3 height 11
click at [1173, 440] on link "View" at bounding box center [1141, 455] width 147 height 38
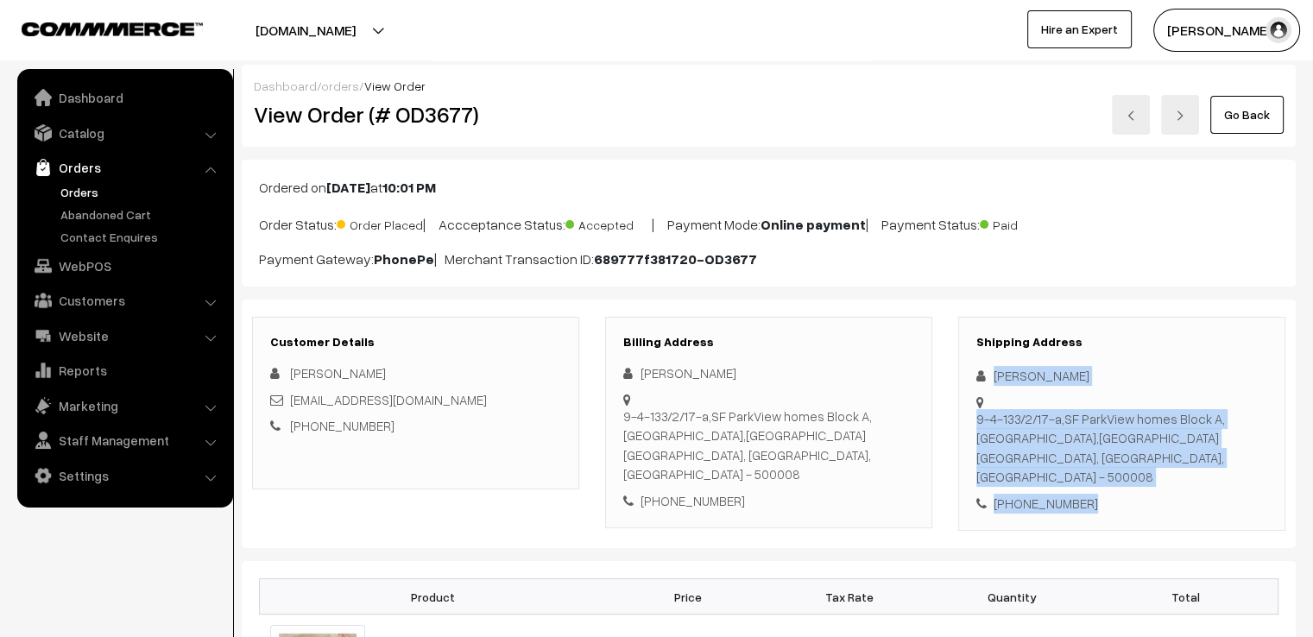
drag, startPoint x: 994, startPoint y: 368, endPoint x: 1140, endPoint y: 494, distance: 192.8
click at [1140, 494] on div "Shipping Address Shahwar Shukoor 9-4-133/2/17-a,SF ParkView homes Block A,jhans…" at bounding box center [1121, 424] width 327 height 215
copy div "Shahwar Shukoor 9-4-133/2/17-a,SF ParkView homes Block A,jhansinagar,tolichowki…"
